Goal: Task Accomplishment & Management: Use online tool/utility

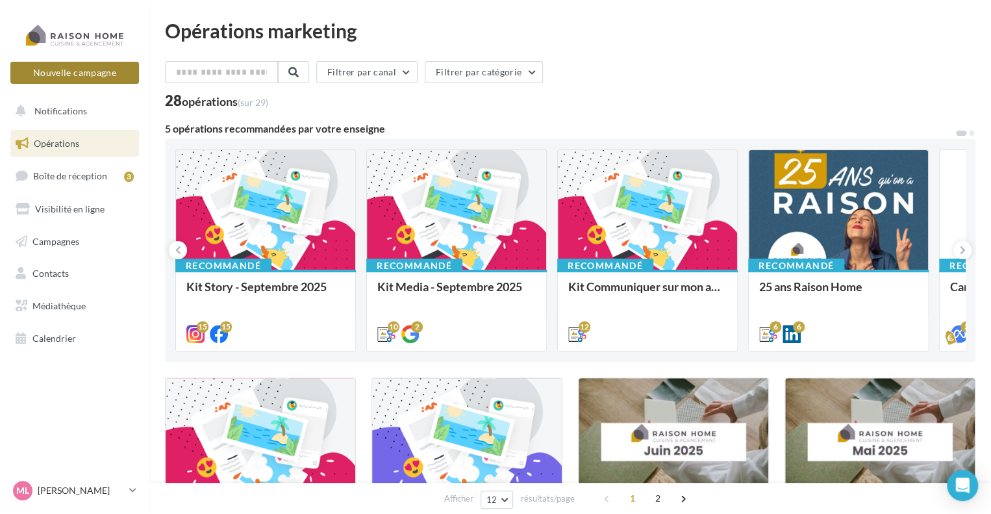
click at [96, 71] on button "Nouvelle campagne" at bounding box center [74, 73] width 129 height 22
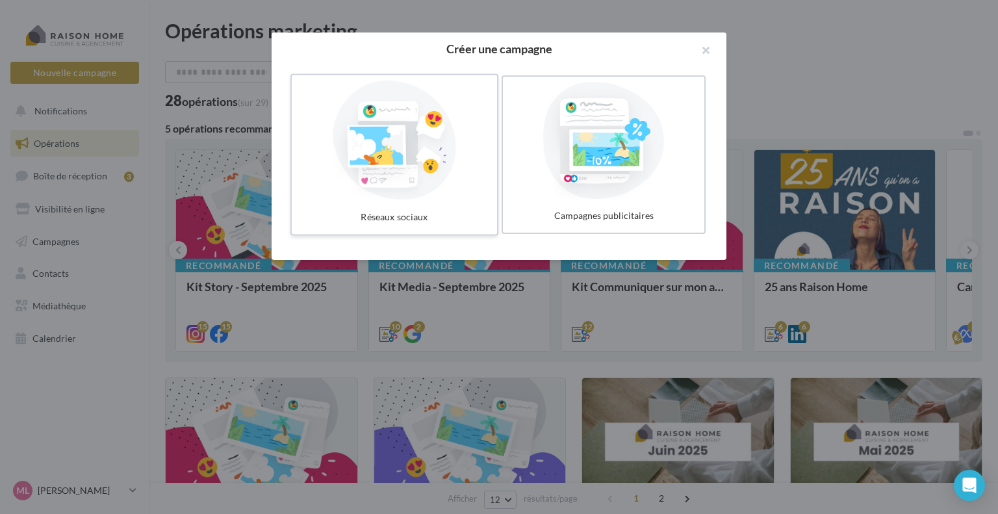
click at [429, 196] on div at bounding box center [394, 141] width 195 height 120
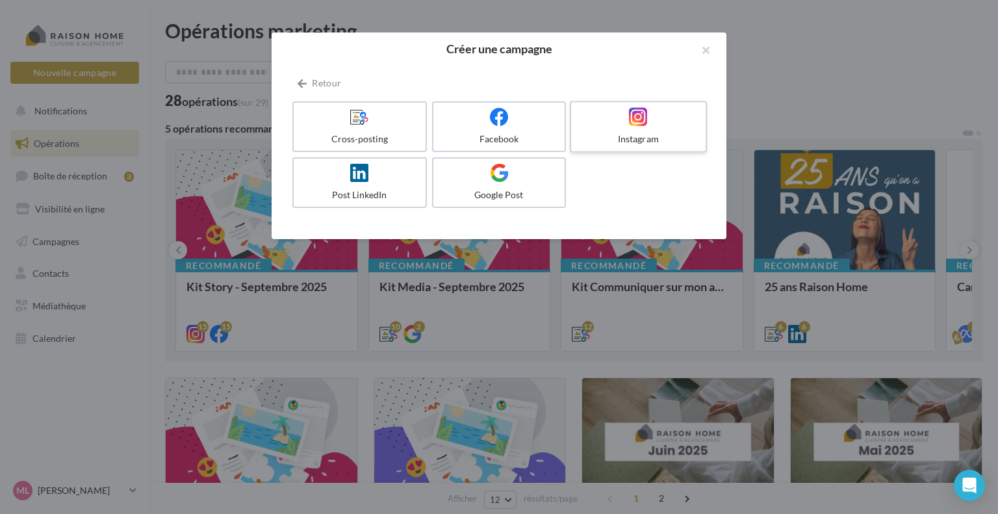
click at [655, 130] on label "Instagram" at bounding box center [638, 127] width 137 height 52
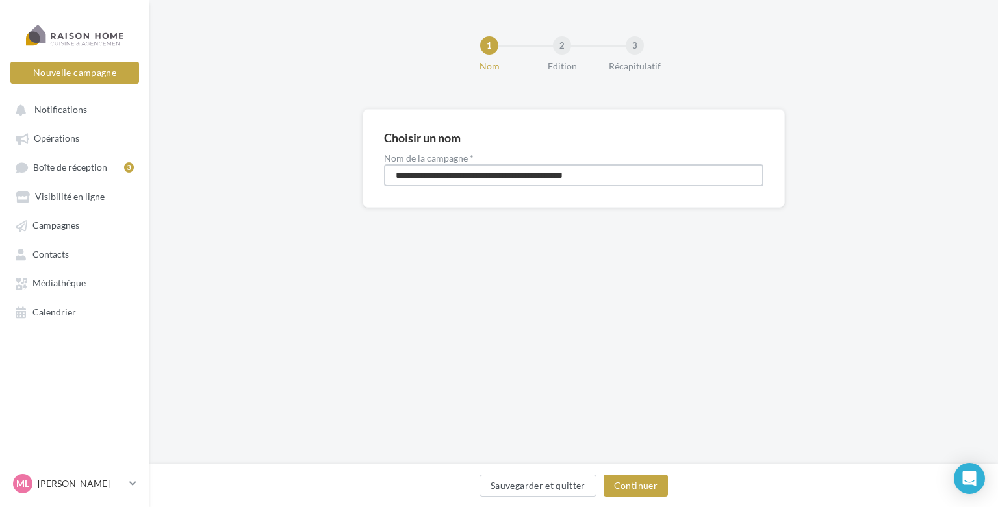
drag, startPoint x: 529, startPoint y: 176, endPoint x: 194, endPoint y: 186, distance: 335.4
click at [194, 186] on div "**********" at bounding box center [573, 179] width 848 height 140
type input "**********"
click at [640, 480] on button "Continuer" at bounding box center [636, 486] width 64 height 22
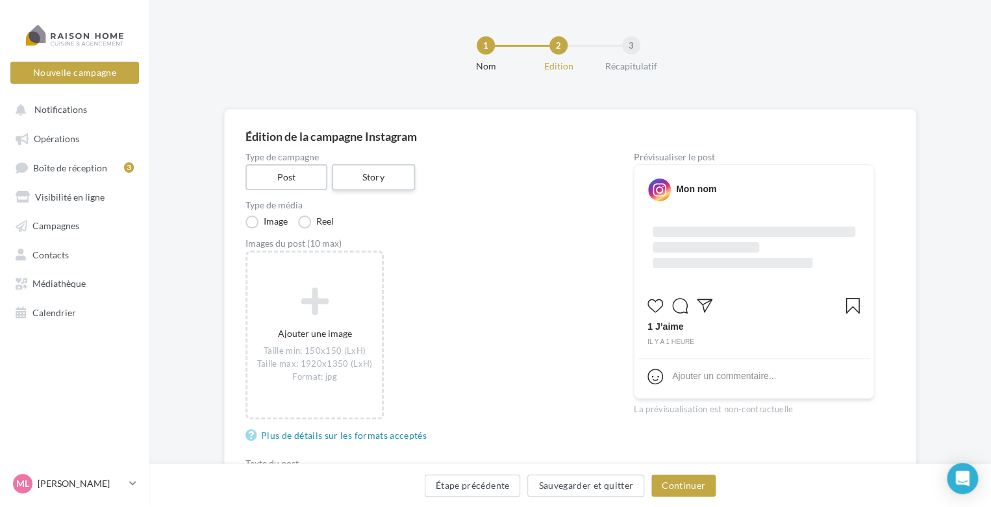
click at [393, 173] on label "Story" at bounding box center [372, 177] width 83 height 27
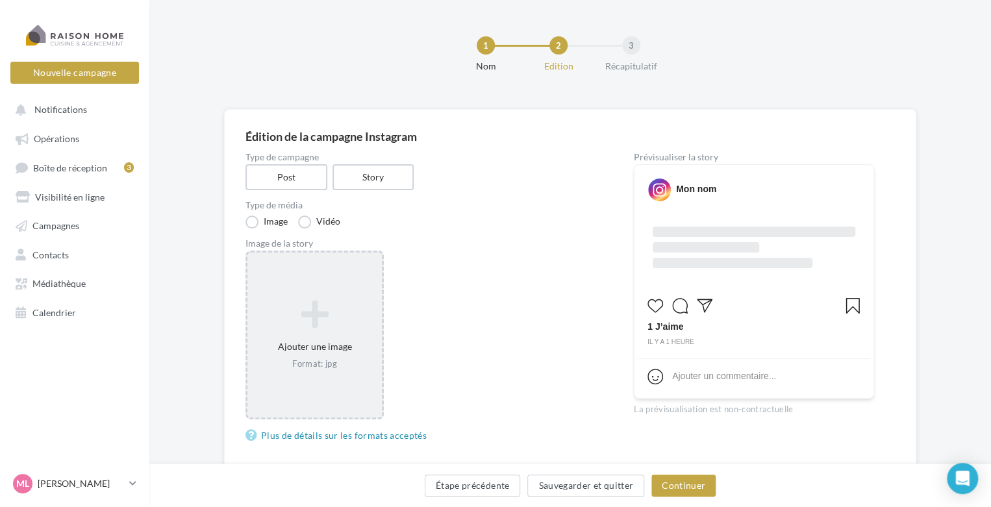
click at [292, 318] on icon at bounding box center [315, 314] width 124 height 31
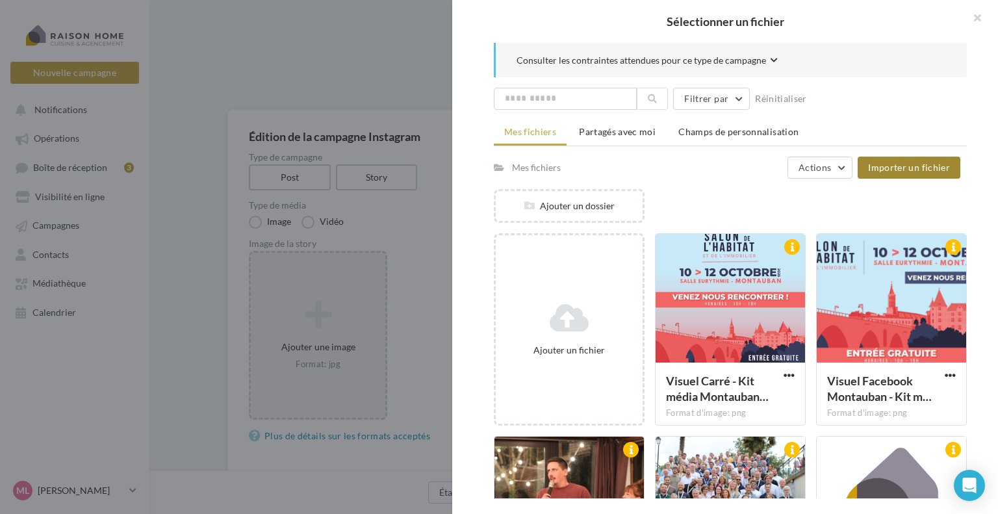
click at [935, 168] on span "Importer un fichier" at bounding box center [909, 167] width 82 height 11
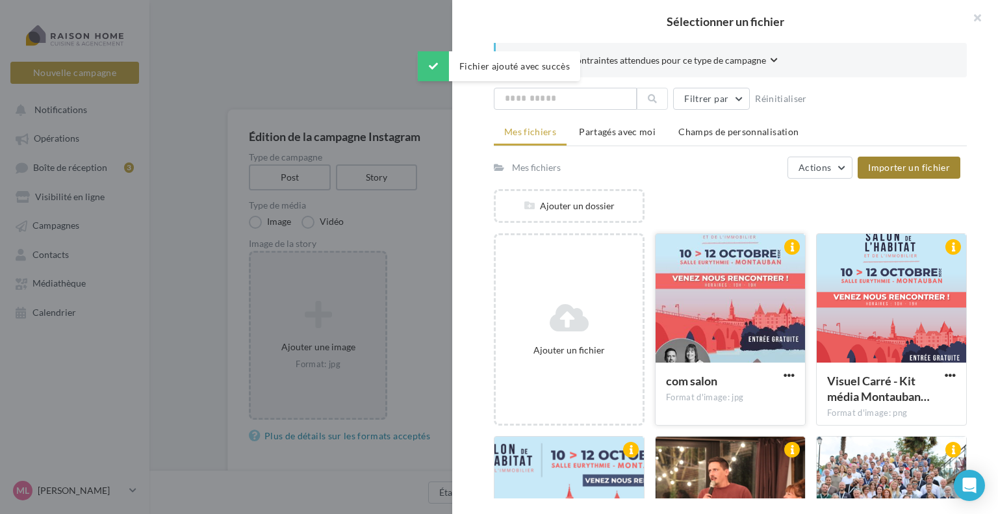
click at [731, 266] on div at bounding box center [729, 299] width 149 height 130
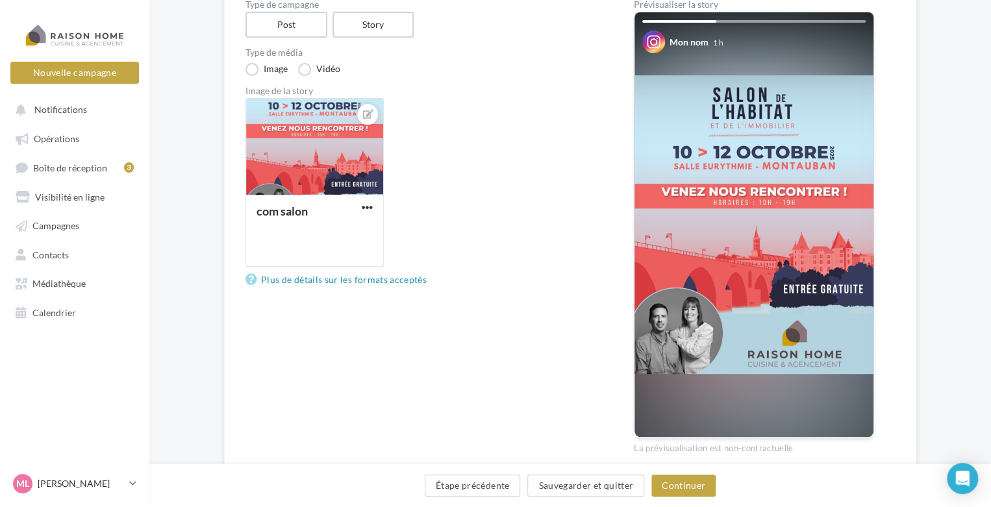
scroll to position [130, 0]
